Goal: Information Seeking & Learning: Find specific fact

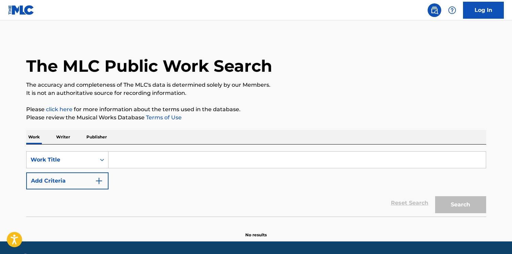
click at [95, 184] on img "Search Form" at bounding box center [99, 181] width 8 height 8
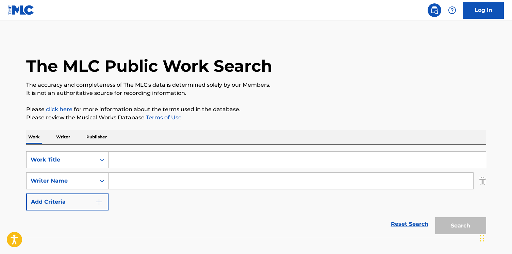
click at [138, 183] on input "Search Form" at bounding box center [290, 181] width 364 height 16
paste input "Schniering"
type input "Schniering"
click at [138, 160] on input "Search Form" at bounding box center [296, 160] width 377 height 16
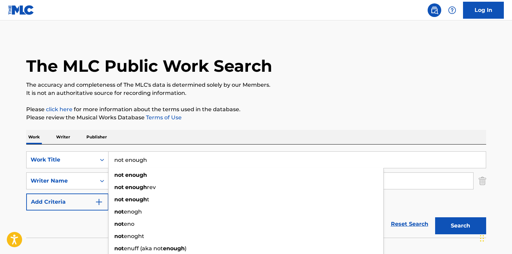
type input "not enough"
click at [435, 217] on button "Search" at bounding box center [460, 225] width 51 height 17
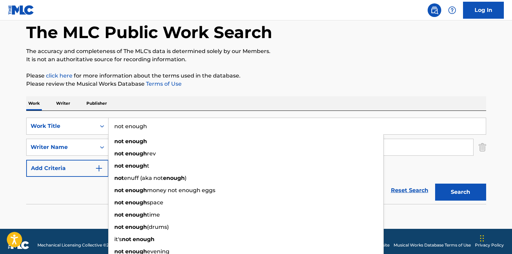
scroll to position [41, 0]
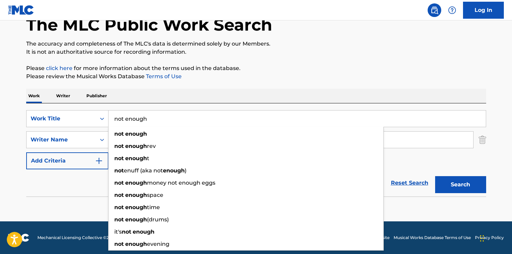
click at [171, 79] on link "Terms of Use" at bounding box center [162, 76] width 37 height 6
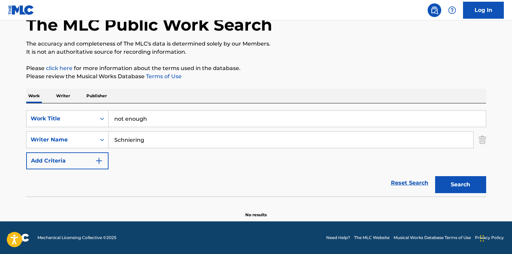
click at [465, 187] on button "Search" at bounding box center [460, 184] width 51 height 17
